Goal: Task Accomplishment & Management: Manage account settings

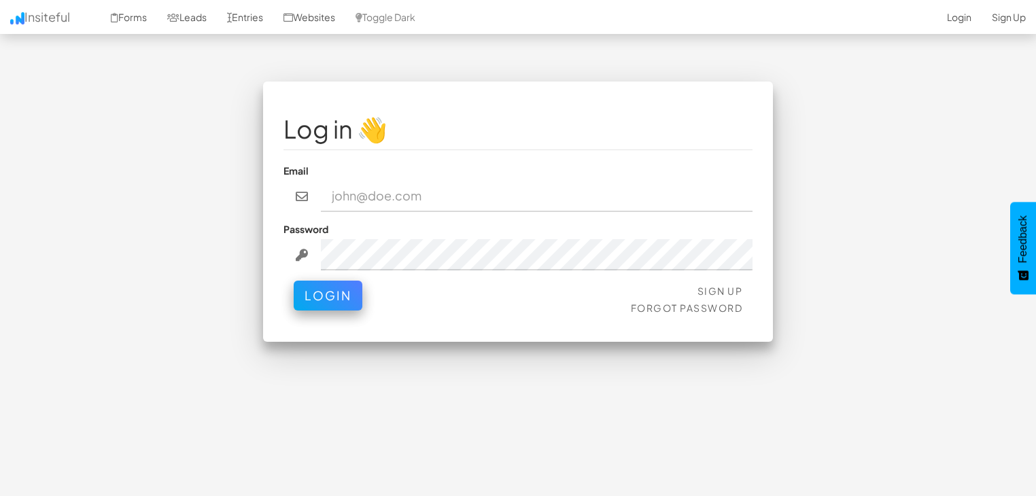
click at [355, 194] on input "email" at bounding box center [537, 196] width 432 height 31
click at [337, 12] on link "Websites" at bounding box center [309, 17] width 72 height 34
click at [357, 178] on div "Email" at bounding box center [517, 188] width 469 height 48
click at [378, 193] on input "email" at bounding box center [537, 196] width 432 height 31
paste input "[EMAIL_ADDRESS][DOMAIN_NAME]"
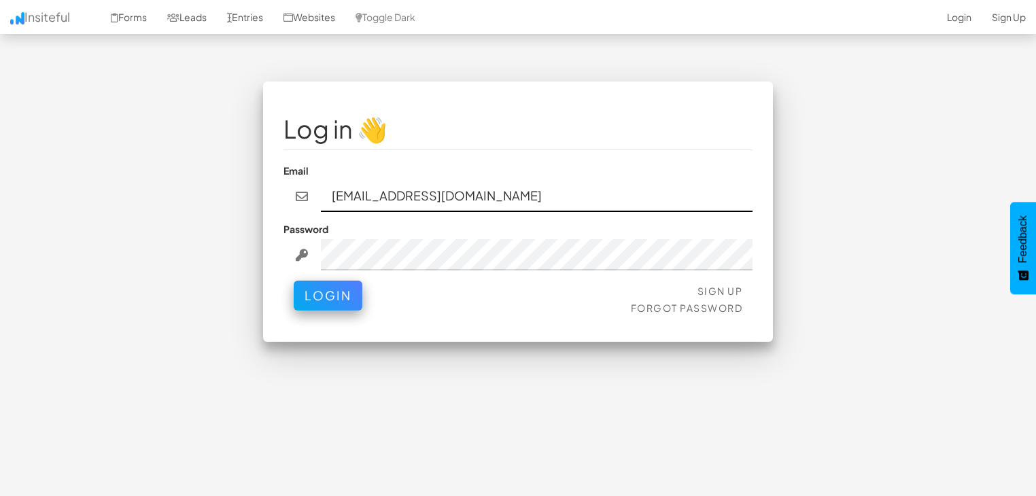
type input "[EMAIL_ADDRESS][DOMAIN_NAME]"
click at [175, 303] on div "Log in 👋 Email team@joinopus.org Password Sign Up Forgot Password Login < >" at bounding box center [517, 219] width 795 height 274
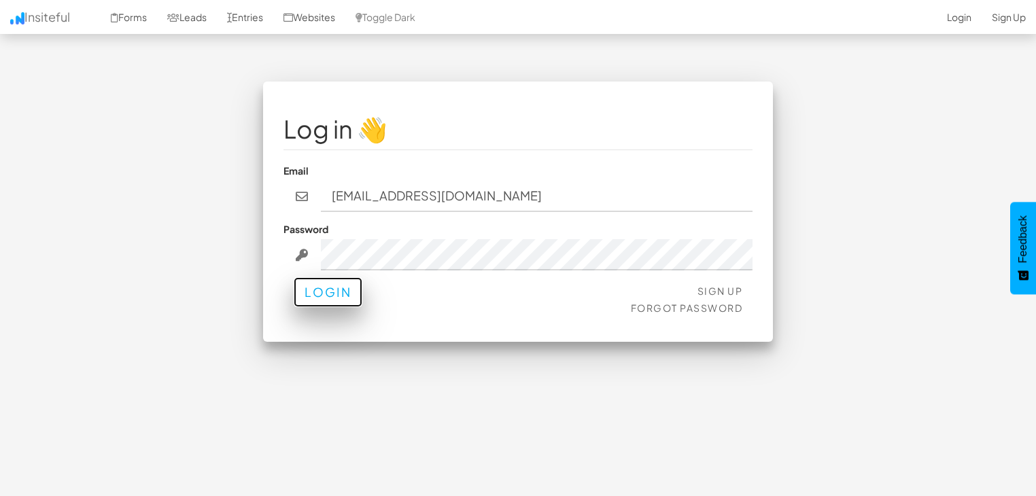
click at [332, 299] on button "Login" at bounding box center [328, 292] width 69 height 30
type button "Login"
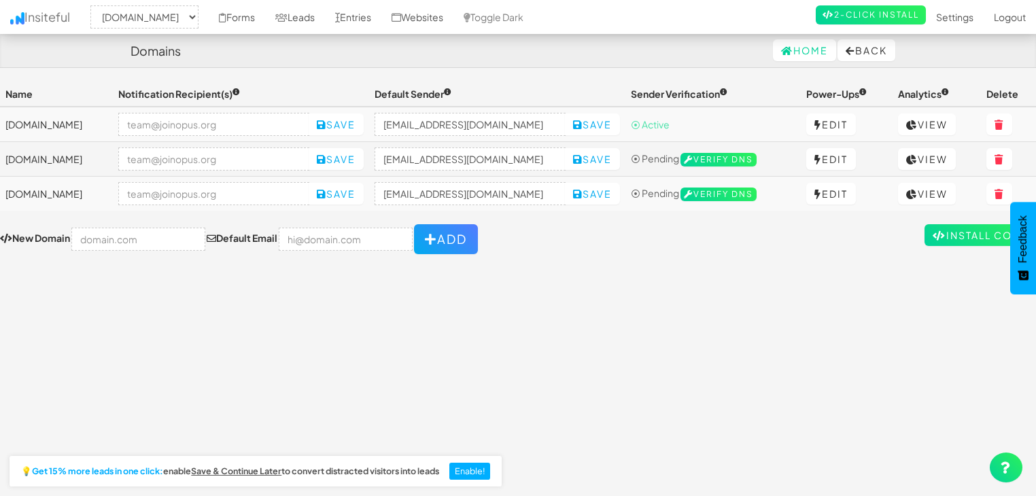
select select "2344"
click at [1000, 193] on icon at bounding box center [999, 195] width 10 height 10
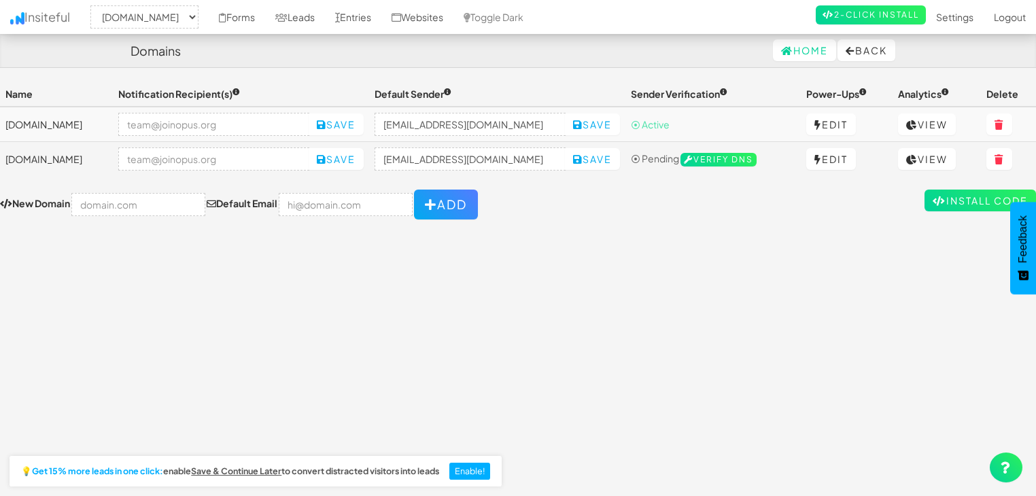
select select "2344"
click at [143, 208] on input "text" at bounding box center [138, 204] width 134 height 23
paste input "www.theeasies.com"
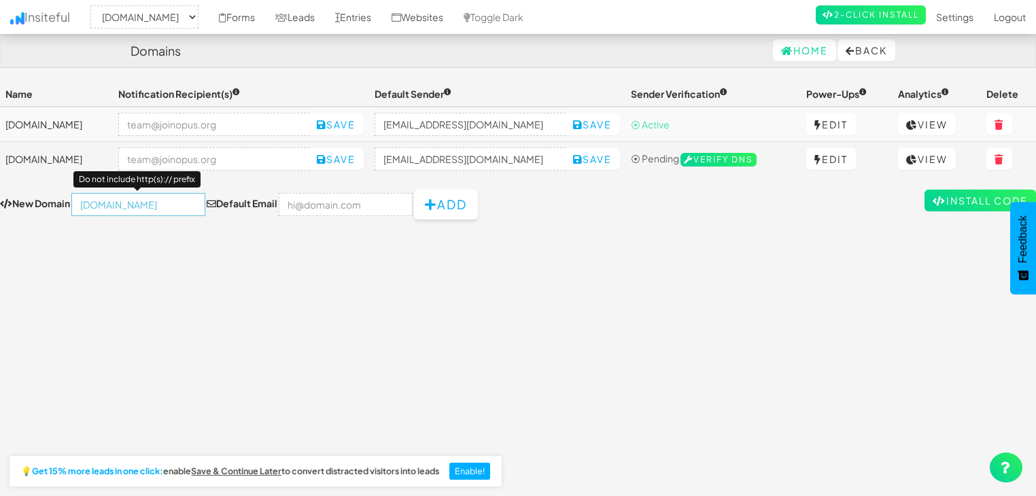
type input "www.theeasies.com"
click at [436, 202] on button "Add" at bounding box center [446, 205] width 64 height 30
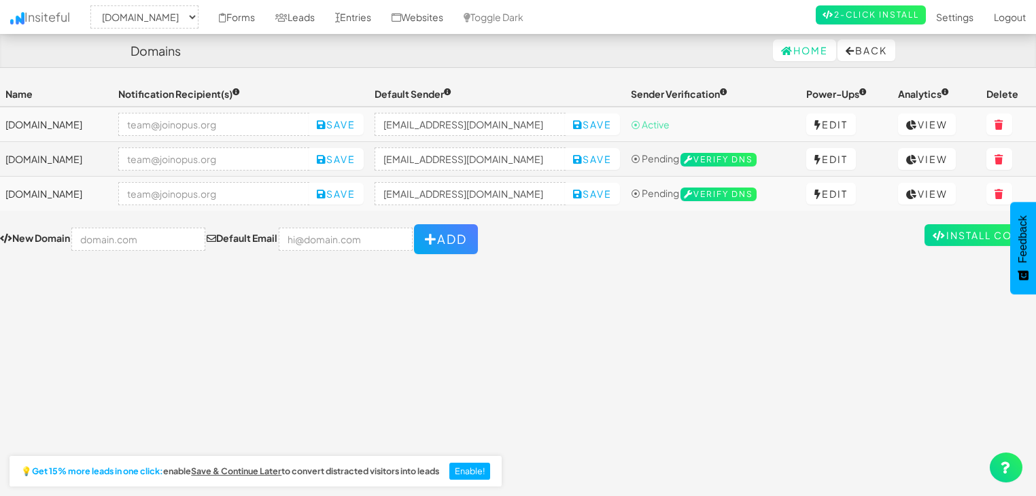
select select "2344"
click at [325, 22] on link "Leads" at bounding box center [295, 17] width 60 height 34
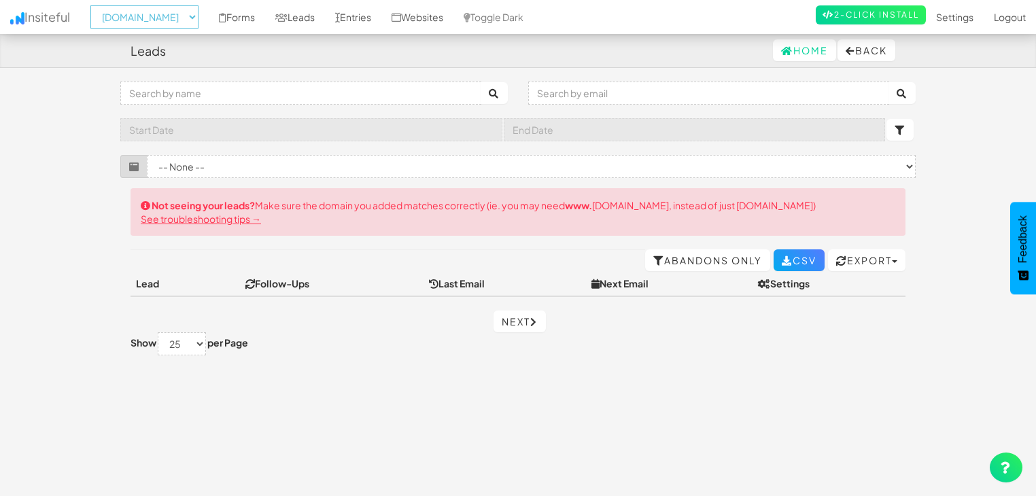
click at [164, 19] on select "-- None -- [DOMAIN_NAME] [DOMAIN_NAME] [DOMAIN_NAME]" at bounding box center [144, 16] width 108 height 23
select select "2352"
click at [94, 5] on select "-- None -- [DOMAIN_NAME] [DOMAIN_NAME] [DOMAIN_NAME]" at bounding box center [144, 16] width 108 height 23
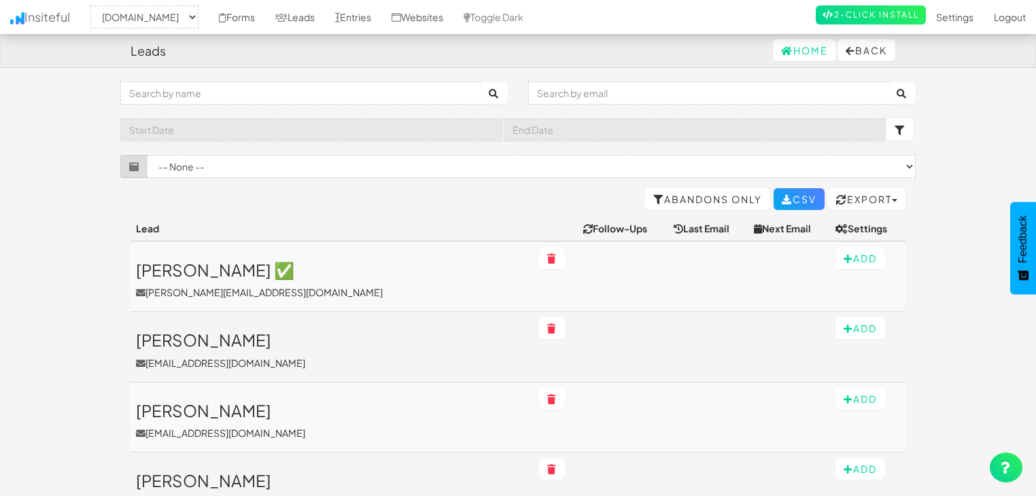
click at [146, 27] on select "-- None -- www.theeasies.com www.joinopus.org joinopus.org" at bounding box center [144, 16] width 108 height 23
select select "2530"
click at [94, 5] on select "-- None -- www.theeasies.com www.joinopus.org joinopus.org" at bounding box center [144, 16] width 108 height 23
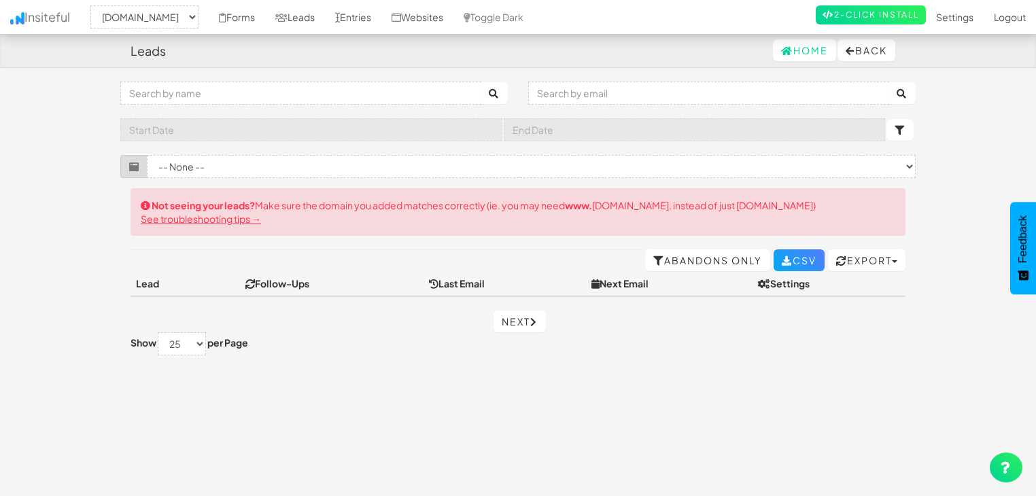
select select "2530"
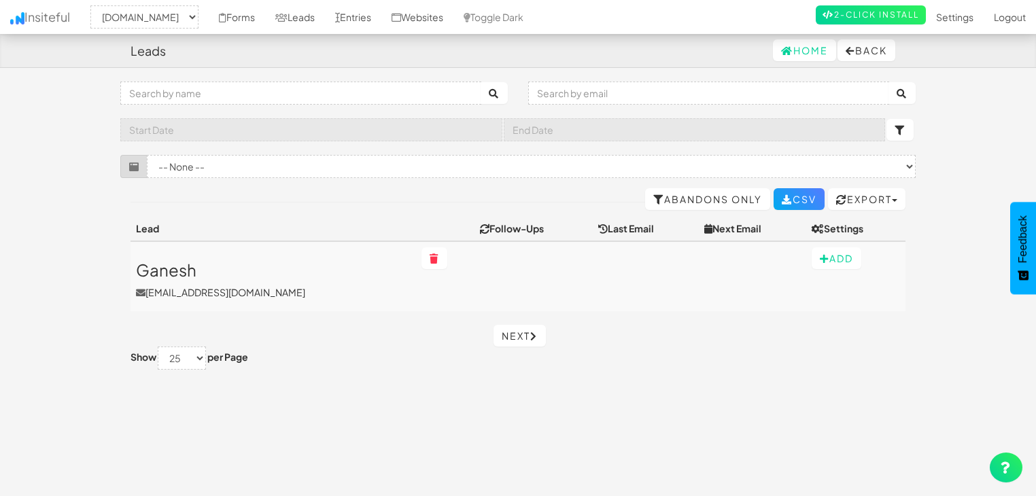
select select "2530"
click at [60, 181] on body "Leads Home Back Toggle navigation Insiteful -- None -- [DOMAIN_NAME] [DOMAIN_NA…" at bounding box center [518, 269] width 1036 height 538
